Goal: Find contact information: Find contact information

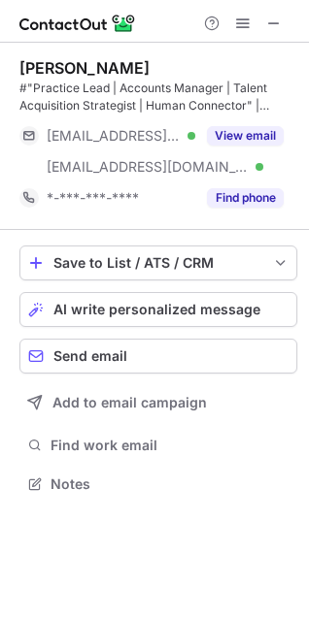
scroll to position [470, 309]
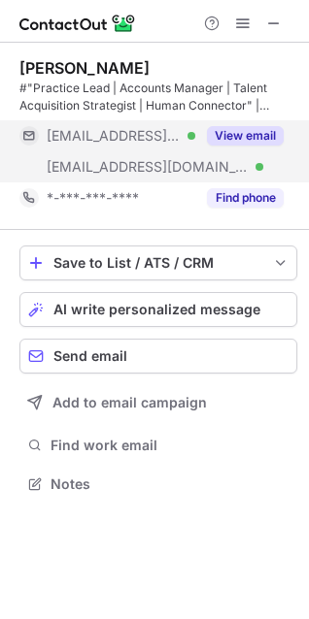
click at [255, 135] on button "View email" at bounding box center [245, 135] width 77 height 19
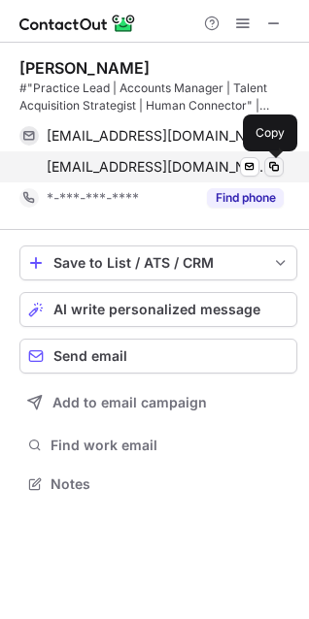
click at [273, 167] on span at bounding box center [274, 167] width 16 height 16
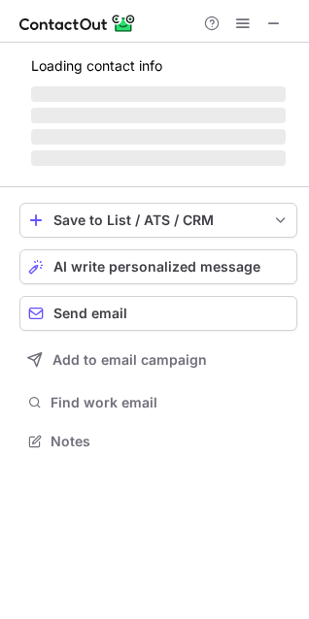
scroll to position [439, 309]
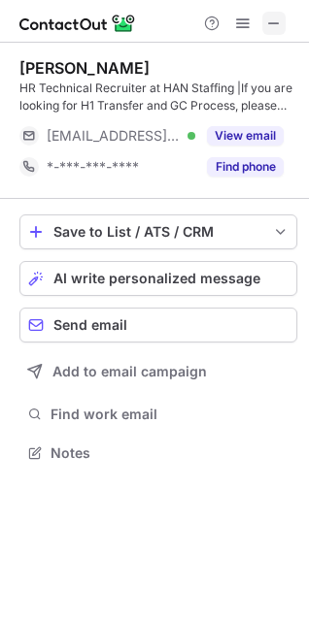
click at [277, 27] on span at bounding box center [274, 24] width 16 height 16
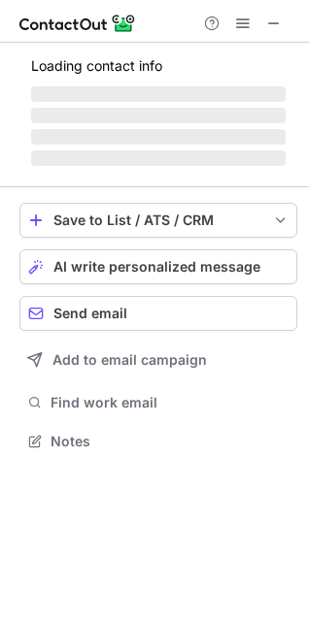
scroll to position [470, 309]
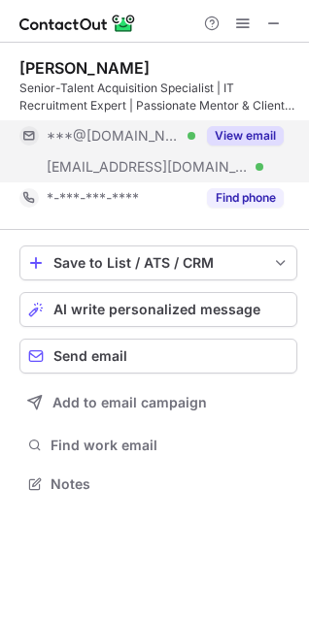
click at [265, 135] on button "View email" at bounding box center [245, 135] width 77 height 19
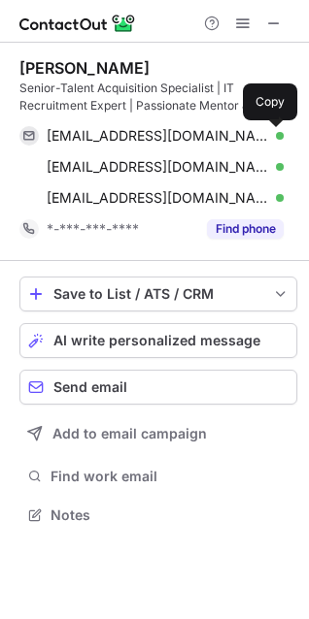
scroll to position [501, 309]
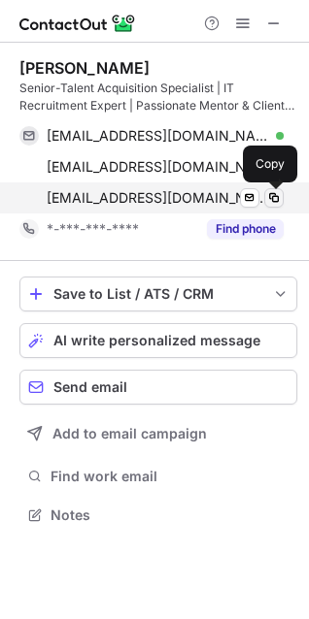
click at [271, 202] on span at bounding box center [274, 198] width 16 height 16
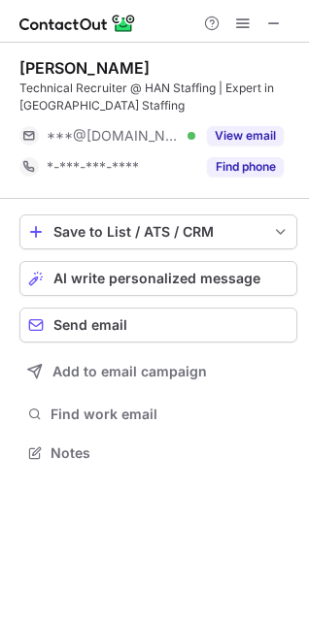
scroll to position [439, 309]
click at [271, 26] on span at bounding box center [274, 24] width 16 height 16
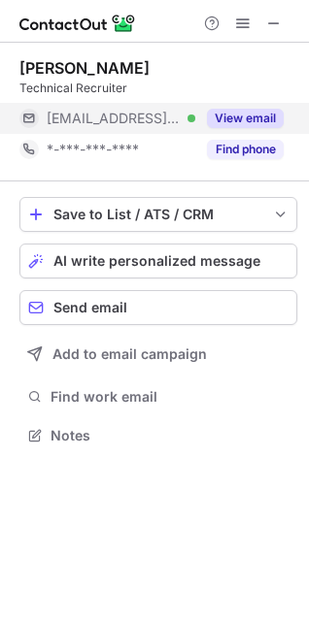
scroll to position [9, 9]
click at [247, 119] on button "View email" at bounding box center [245, 118] width 77 height 19
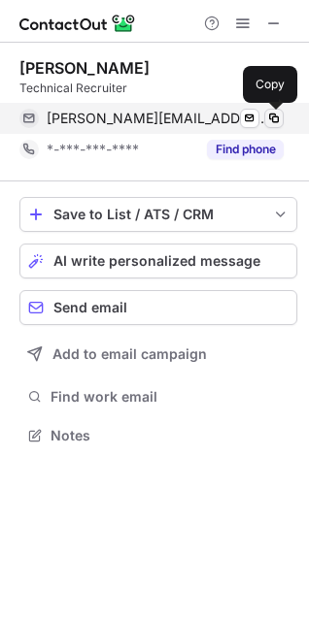
click at [271, 119] on span at bounding box center [274, 119] width 16 height 16
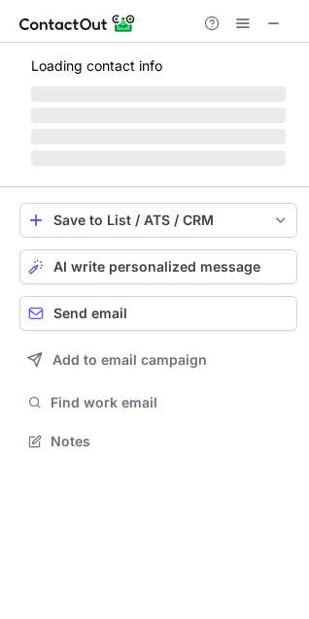
scroll to position [470, 309]
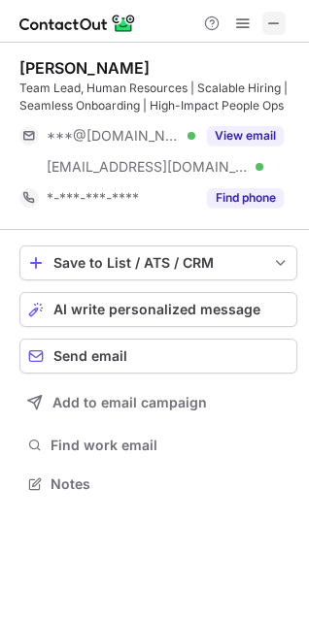
click at [267, 25] on span at bounding box center [274, 24] width 16 height 16
